Goal: Task Accomplishment & Management: Manage account settings

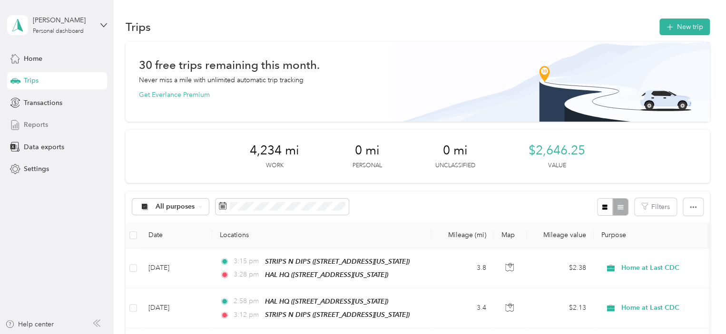
click at [47, 124] on span "Reports" at bounding box center [36, 125] width 24 height 10
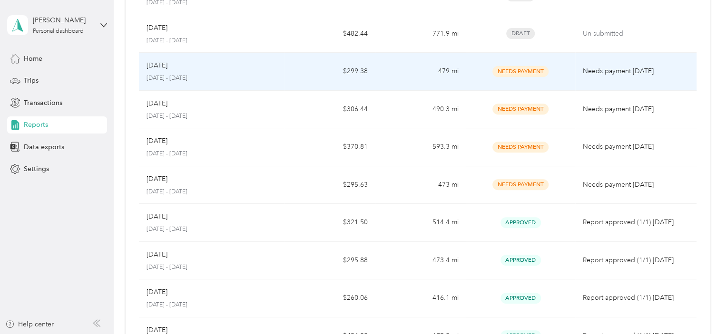
scroll to position [124, 0]
click at [518, 68] on span "Needs Payment" at bounding box center [520, 71] width 56 height 11
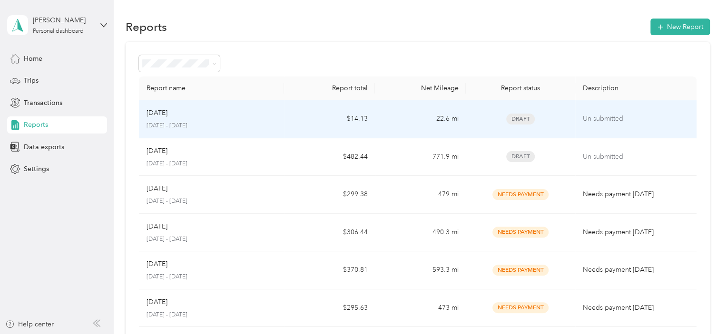
click at [612, 108] on td "Un-submitted" at bounding box center [635, 119] width 121 height 38
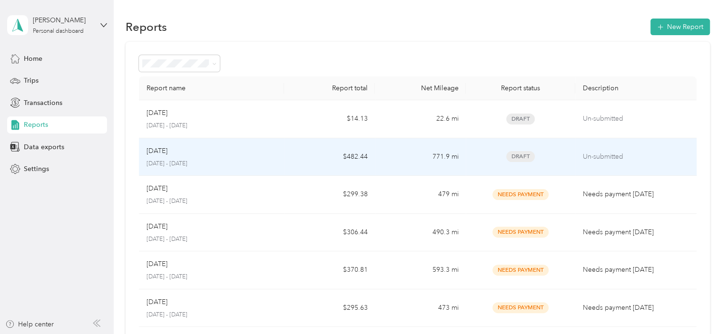
click at [567, 148] on td "Draft" at bounding box center [520, 157] width 109 height 38
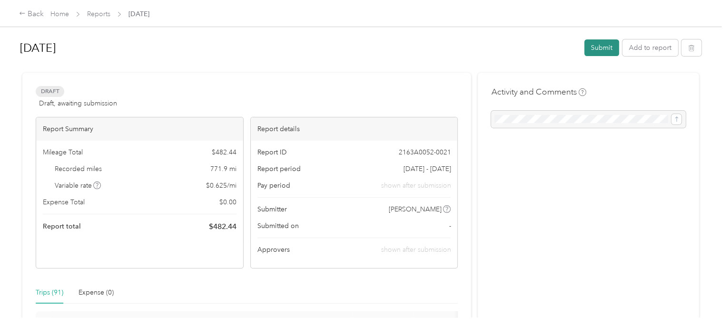
click at [601, 47] on button "Submit" at bounding box center [601, 47] width 35 height 17
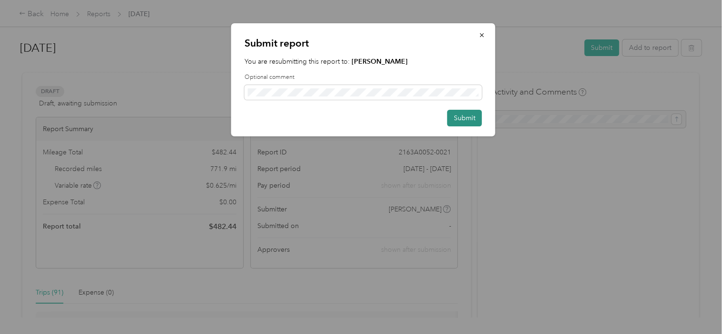
click at [474, 115] on button "Submit" at bounding box center [464, 118] width 35 height 17
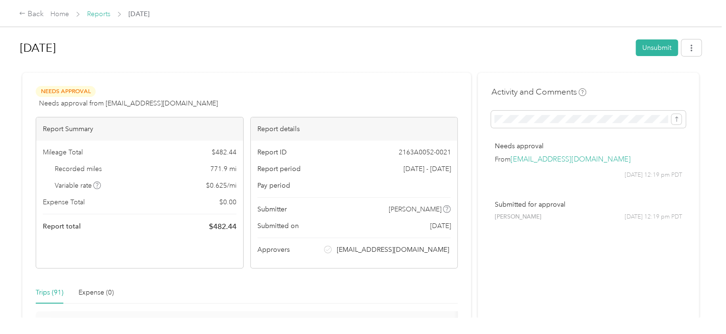
click at [98, 17] on link "Reports" at bounding box center [98, 14] width 23 height 8
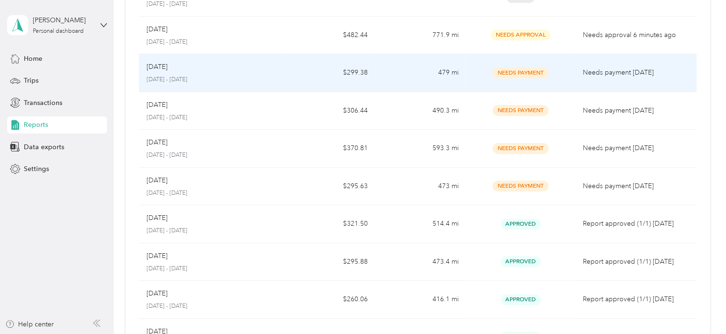
scroll to position [112, 0]
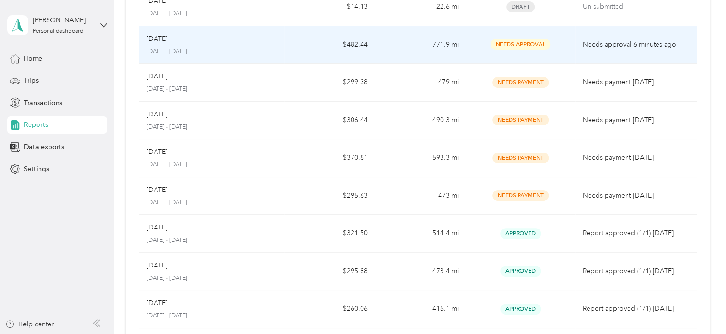
click at [308, 32] on td "$482.44" at bounding box center [329, 45] width 91 height 38
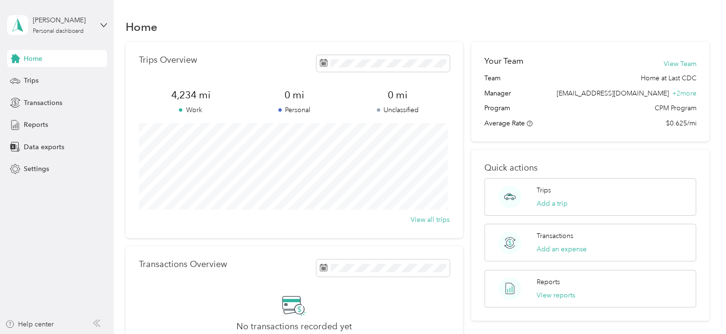
click at [48, 59] on div "Home" at bounding box center [57, 58] width 100 height 17
